Goal: Find specific page/section

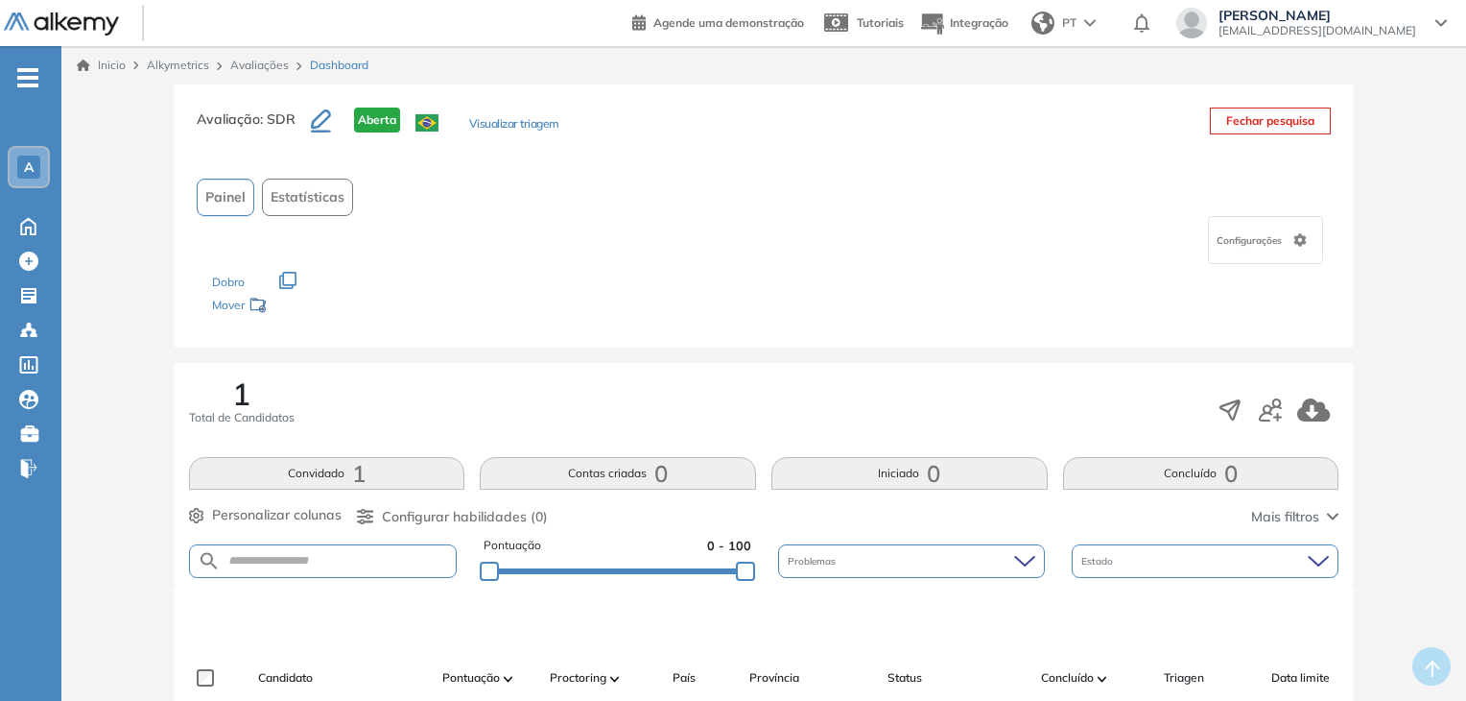
scroll to position [192, 0]
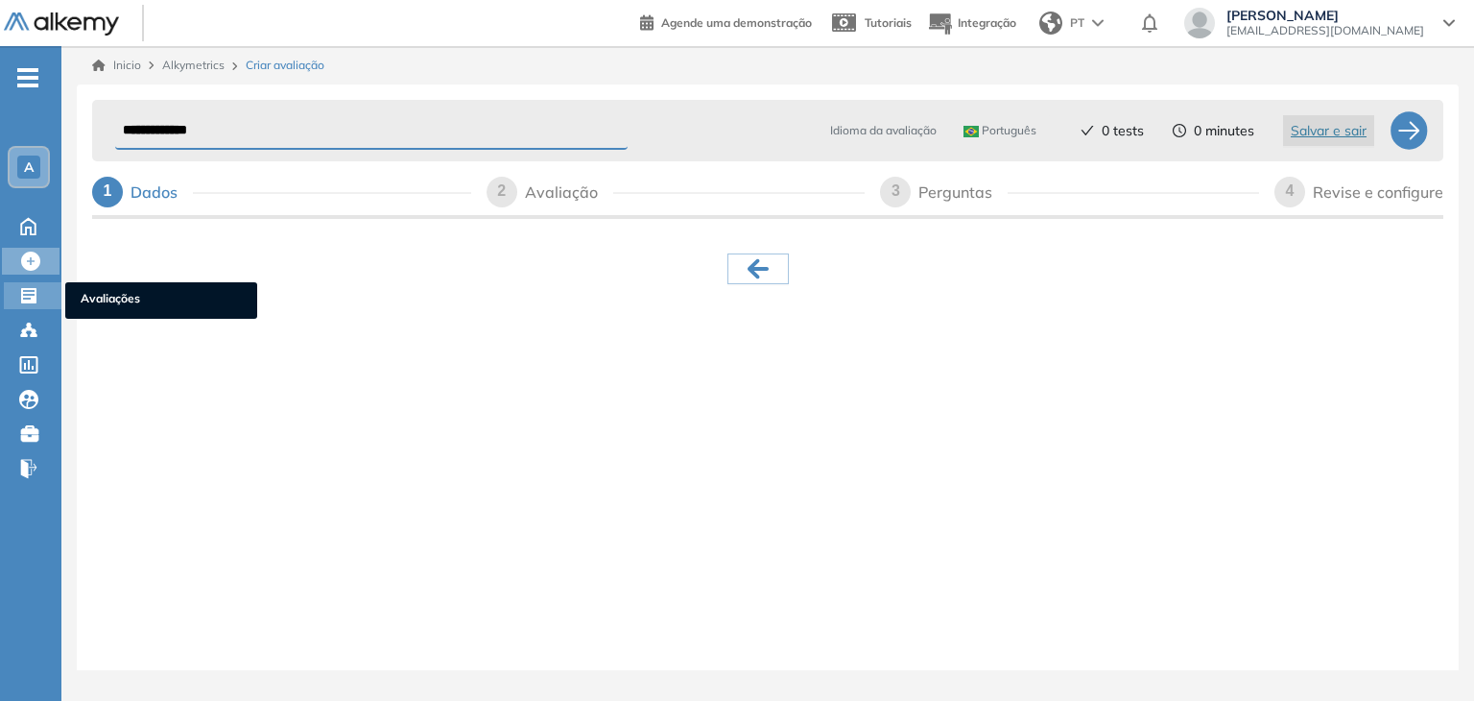
click at [38, 298] on div at bounding box center [30, 293] width 23 height 23
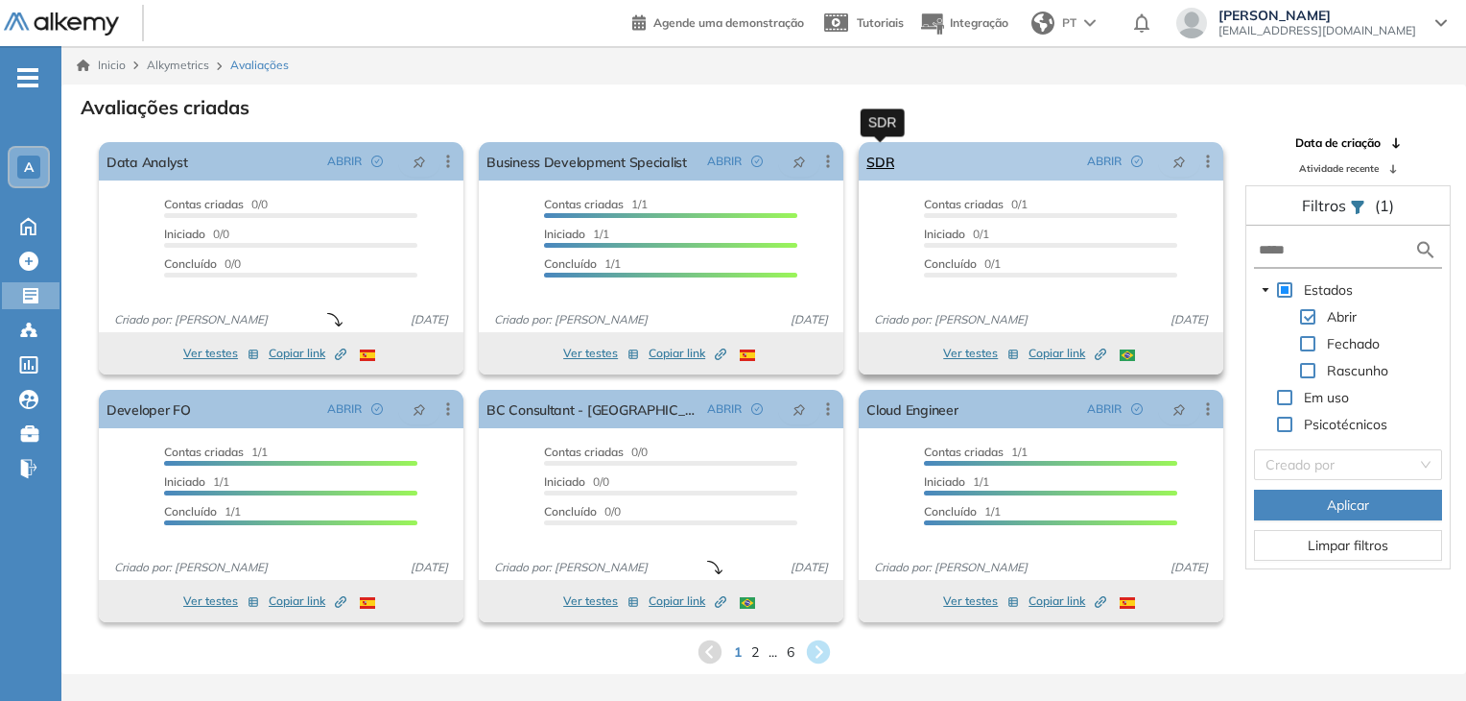
click at [875, 164] on link "SDR" at bounding box center [881, 161] width 28 height 38
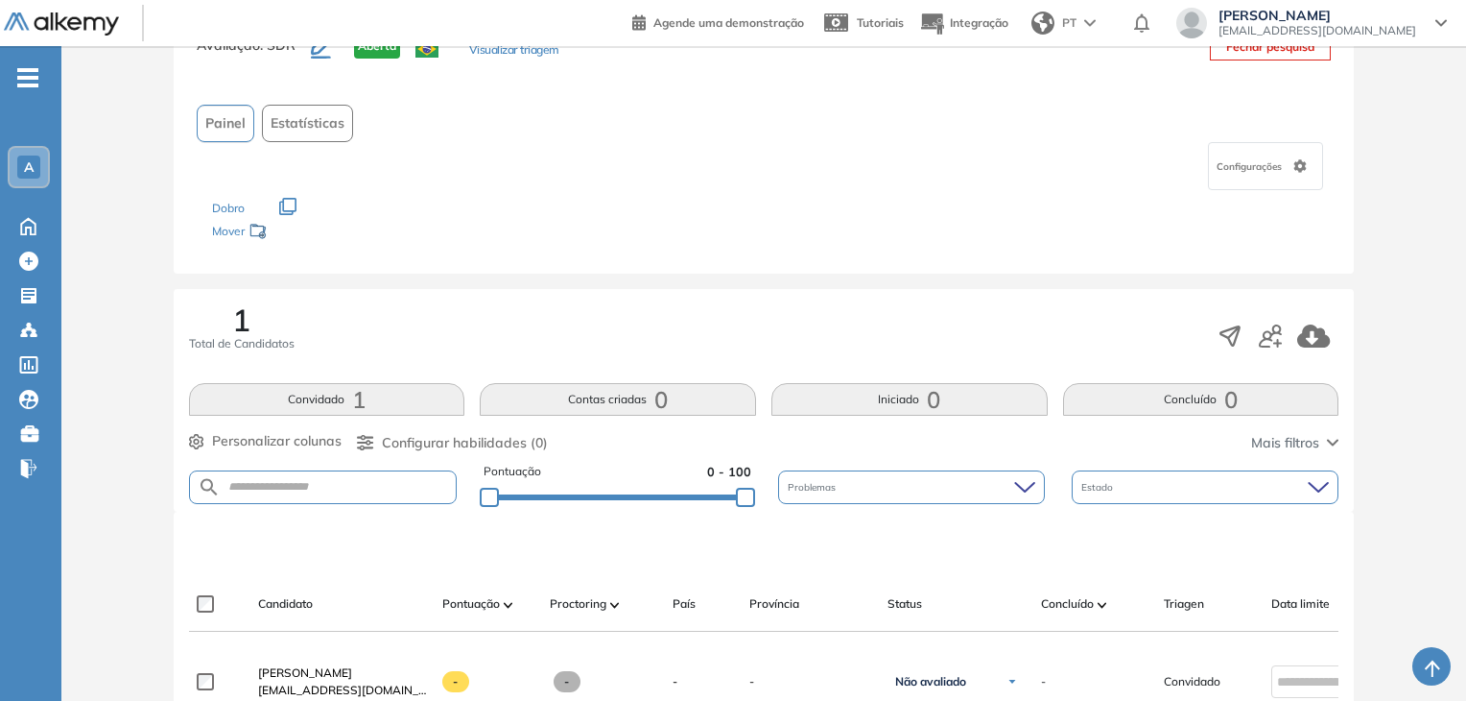
scroll to position [192, 0]
